Goal: Information Seeking & Learning: Learn about a topic

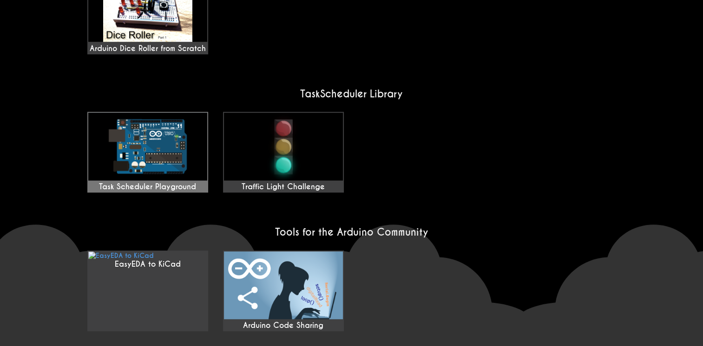
scroll to position [674, 0]
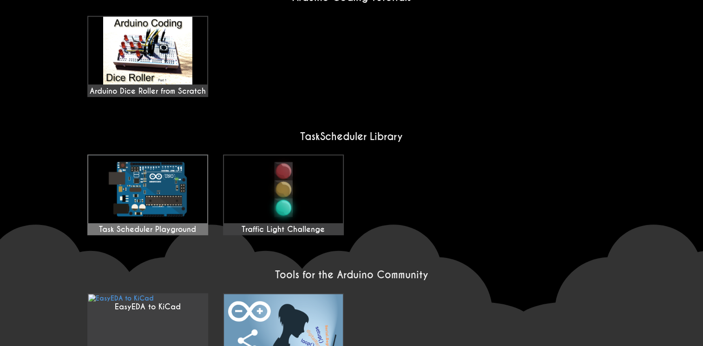
click at [169, 184] on img at bounding box center [147, 190] width 119 height 68
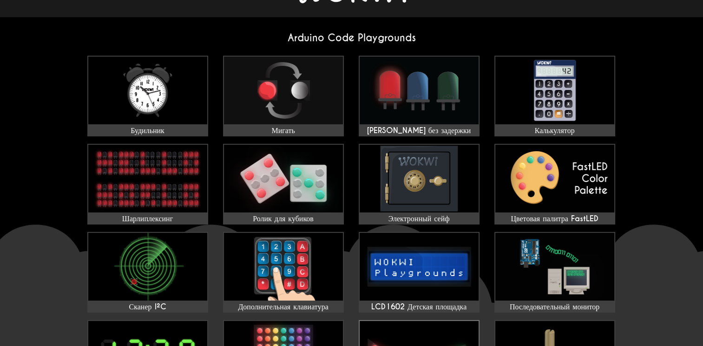
scroll to position [0, 0]
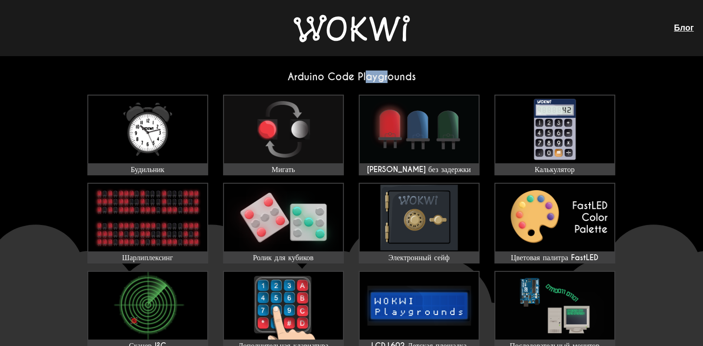
drag, startPoint x: 368, startPoint y: 77, endPoint x: 388, endPoint y: 75, distance: 20.1
click at [388, 75] on h2 "Arduino Code Playgrounds" at bounding box center [351, 77] width 543 height 13
click at [680, 28] on link "Блог" at bounding box center [683, 28] width 20 height 10
